Goal: Information Seeking & Learning: Learn about a topic

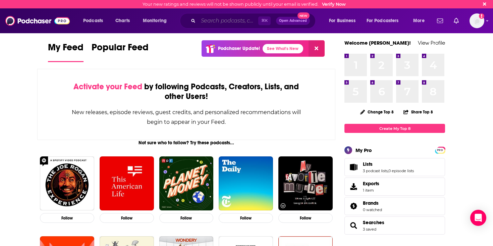
click at [247, 19] on input "Search podcasts, credits, & more..." at bounding box center [228, 20] width 60 height 11
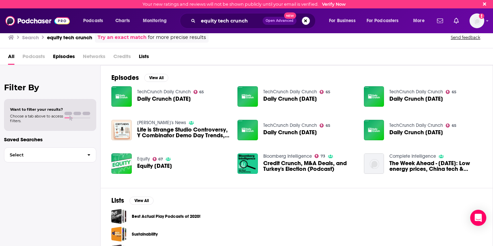
click at [34, 54] on span "Podcasts" at bounding box center [33, 58] width 22 height 14
click at [30, 57] on span "Podcasts" at bounding box center [33, 58] width 22 height 14
click at [225, 20] on input "equity tech crunch" at bounding box center [230, 20] width 64 height 11
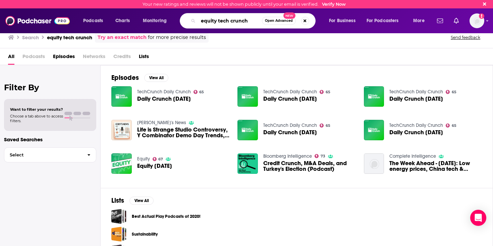
drag, startPoint x: 215, startPoint y: 22, endPoint x: 267, endPoint y: 22, distance: 51.3
click at [267, 22] on div "equity tech crunch Open Advanced New" at bounding box center [248, 20] width 136 height 15
type input "equity"
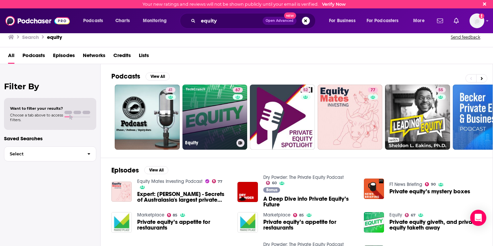
click at [208, 121] on link "67 Equity" at bounding box center [215, 117] width 65 height 65
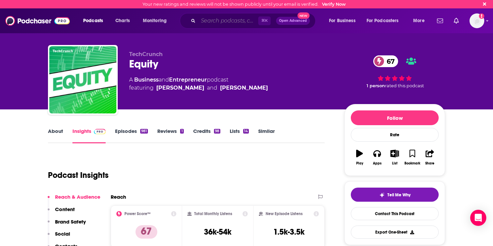
click at [214, 22] on input "Search podcasts, credits, & more..." at bounding box center [228, 20] width 60 height 11
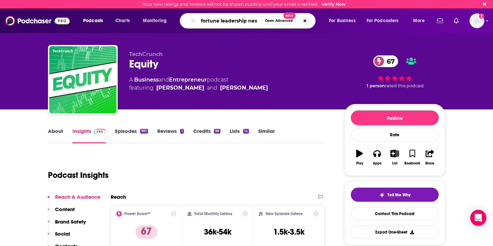
type input "fortune leadership next"
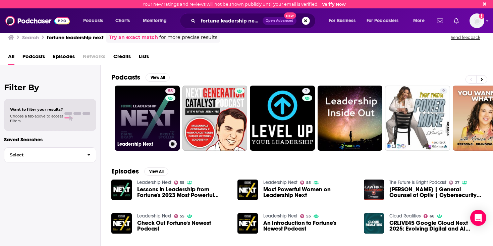
click at [153, 128] on link "55 Leadership Next" at bounding box center [147, 118] width 65 height 65
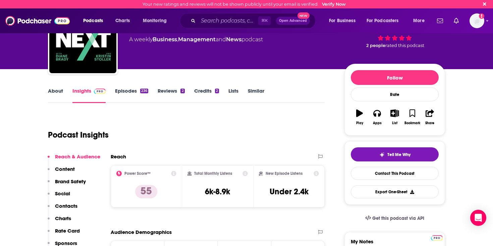
scroll to position [42, 0]
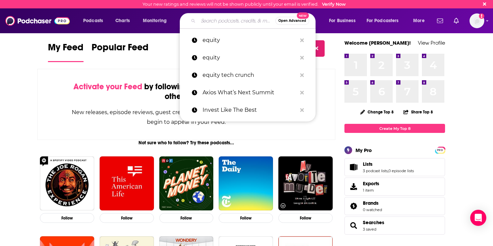
click at [220, 17] on input "Search podcasts, credits, & more..." at bounding box center [236, 20] width 77 height 11
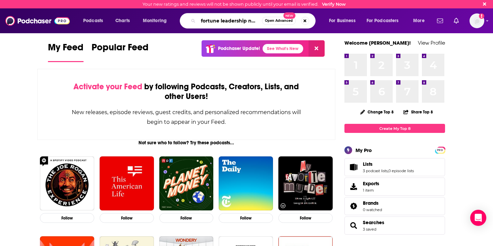
scroll to position [0, 0]
type input "fortune leadership next"
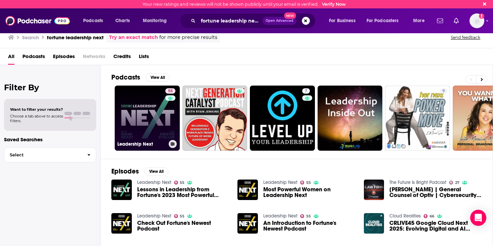
click at [132, 110] on link "55 Leadership Next" at bounding box center [147, 118] width 65 height 65
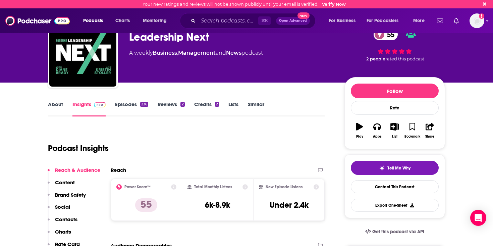
scroll to position [30, 0]
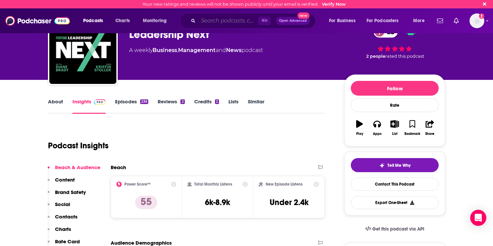
click at [228, 21] on input "Search podcasts, credits, & more..." at bounding box center [228, 20] width 60 height 11
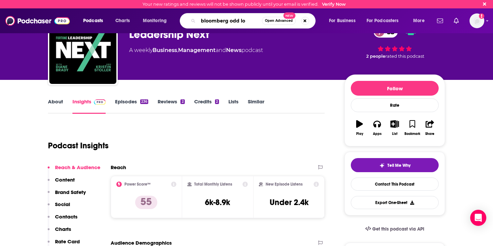
type input "bloomberg odd lot"
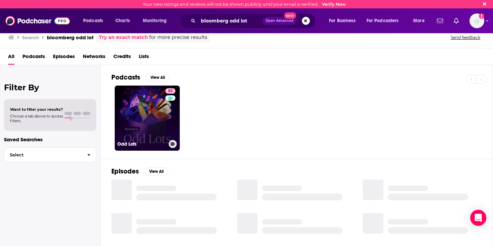
click at [141, 112] on link "85 Odd Lots" at bounding box center [147, 118] width 65 height 65
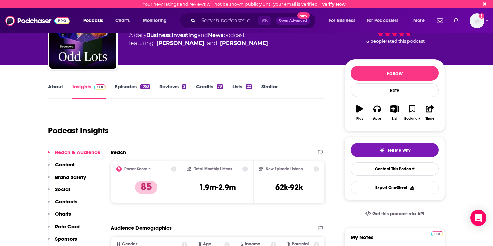
scroll to position [46, 0]
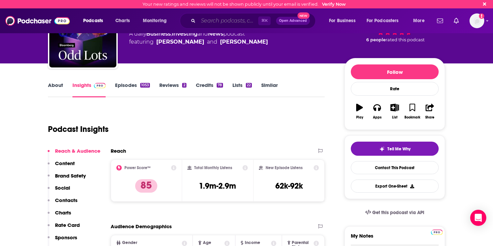
click at [206, 18] on input "Search podcasts, credits, & more..." at bounding box center [228, 20] width 60 height 11
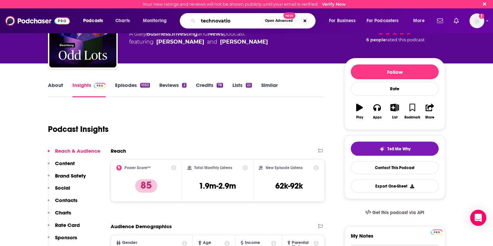
type input "technovation"
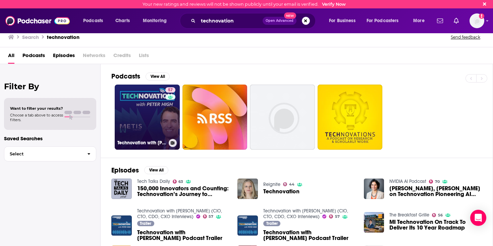
click at [155, 114] on link "57 Technovation with [PERSON_NAME] (CIO, CTO, CDO, CXO Interviews)" at bounding box center [147, 117] width 65 height 65
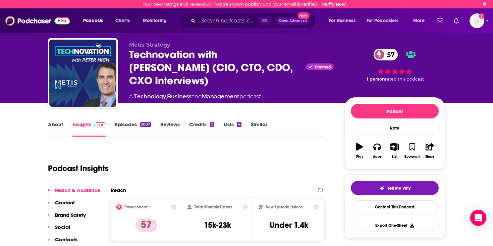
scroll to position [6, 0]
